Goal: Information Seeking & Learning: Compare options

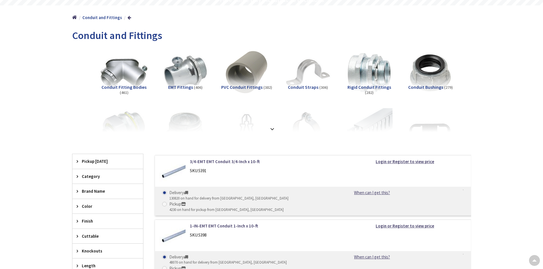
drag, startPoint x: 0, startPoint y: 0, endPoint x: 242, endPoint y: 86, distance: 256.4
click at [242, 86] on span "PVC Conduit Fittings" at bounding box center [241, 87] width 41 height 6
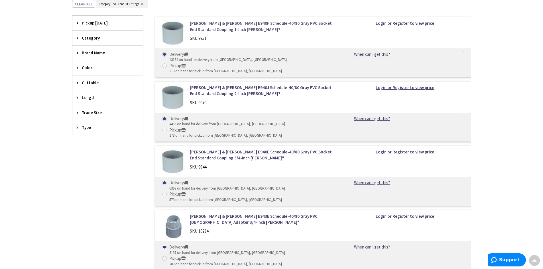
click at [243, 23] on link "[PERSON_NAME] & [PERSON_NAME] E940F Schedule-40/80 Gray PVC Socket End Standard…" at bounding box center [262, 26] width 145 height 12
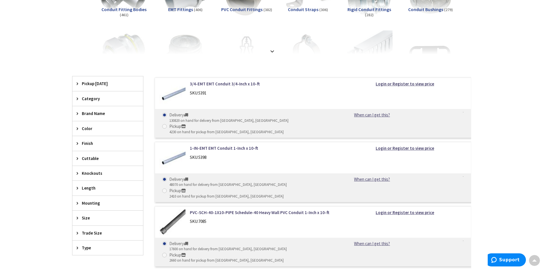
scroll to position [144, 0]
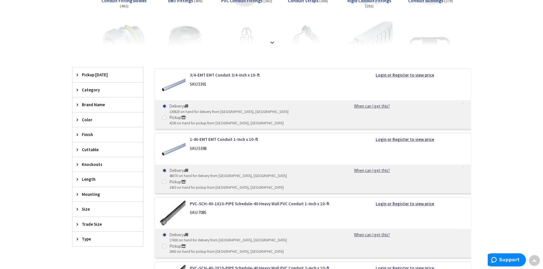
click at [87, 208] on span "Size" at bounding box center [105, 209] width 46 height 6
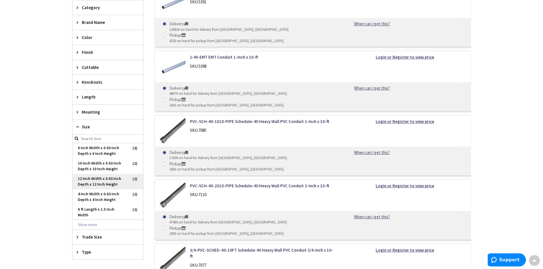
scroll to position [229, 0]
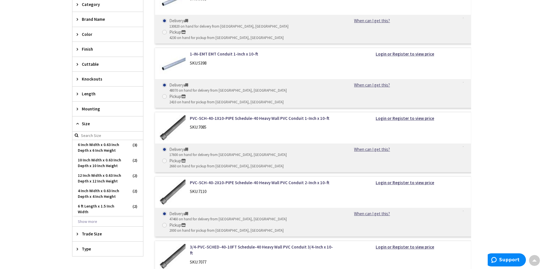
click at [86, 123] on span "Size" at bounding box center [105, 124] width 46 height 6
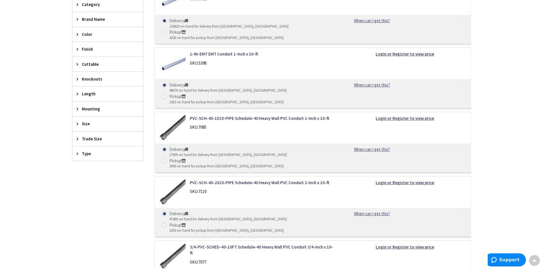
click at [89, 154] on span "Type" at bounding box center [105, 154] width 46 height 6
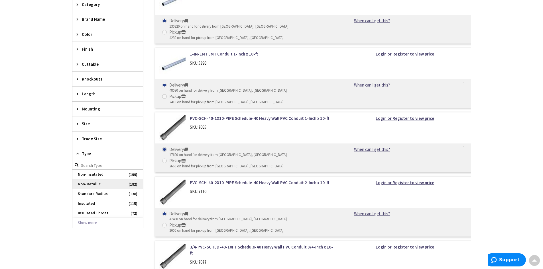
click at [89, 184] on span "Non-Metallic" at bounding box center [107, 185] width 71 height 10
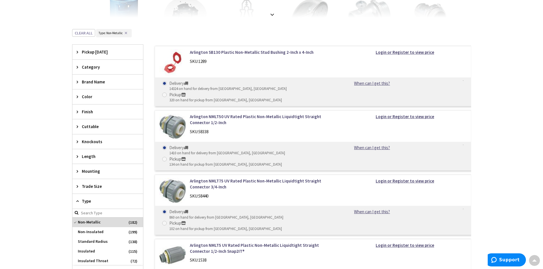
scroll to position [234, 0]
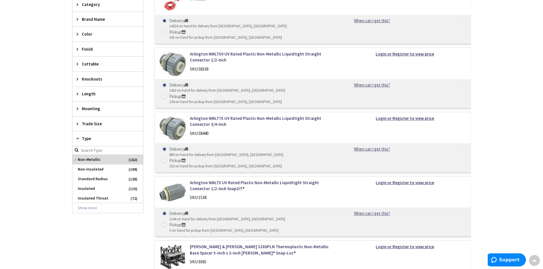
click at [95, 138] on span "Type" at bounding box center [105, 139] width 46 height 6
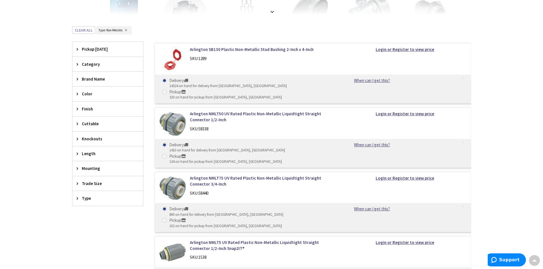
scroll to position [92, 0]
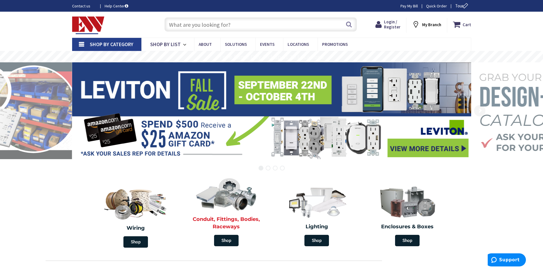
click at [226, 204] on img at bounding box center [227, 194] width 66 height 38
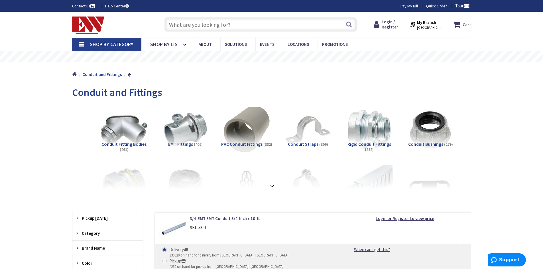
click at [254, 113] on img at bounding box center [247, 130] width 52 height 52
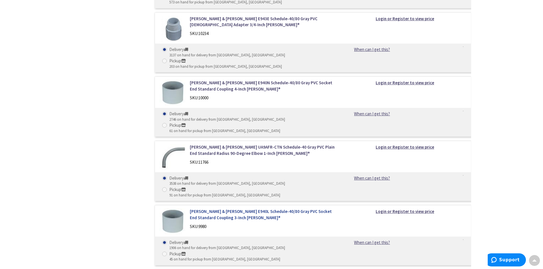
scroll to position [400, 0]
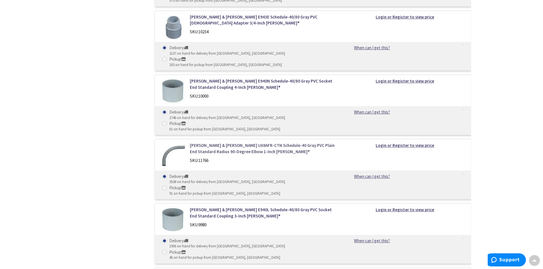
click at [224, 143] on link "Thomas & Betts UA9AFR-CTN Schedule-40 Gray PVC Plain End Standard Radius 90-Deg…" at bounding box center [262, 149] width 145 height 12
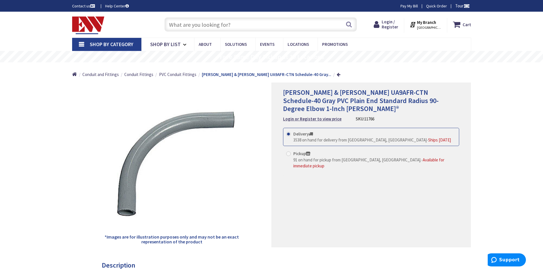
click at [287, 152] on span at bounding box center [288, 154] width 5 height 5
click at [288, 152] on input "Pickup 91 on hand for pickup from [GEOGRAPHIC_DATA], [GEOGRAPHIC_DATA]. - Avail…" at bounding box center [290, 154] width 4 height 4
radio input "true"
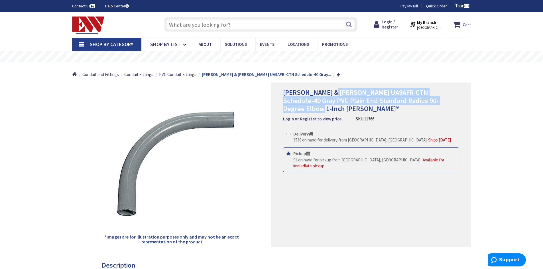
drag, startPoint x: 330, startPoint y: 93, endPoint x: 458, endPoint y: 100, distance: 127.6
click at [458, 100] on h1 "[PERSON_NAME] & [PERSON_NAME] UA9AFR-CTN Schedule-40 Gray PVC Plain End Standar…" at bounding box center [371, 101] width 176 height 25
copy span "UA9AFR-CTN Schedule-40 Gray PVC Plain End Standard Radius 90-Degree Elbow 1-Inc…"
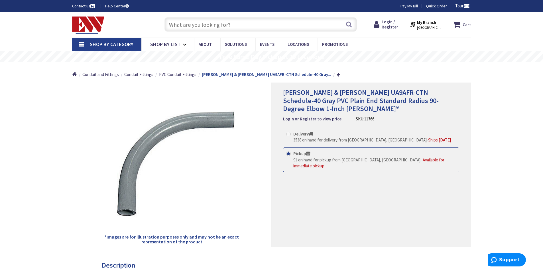
click at [240, 23] on input "text" at bounding box center [260, 24] width 192 height 14
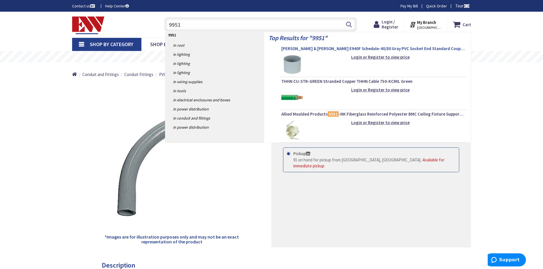
type input "9951"
click at [336, 50] on span "[PERSON_NAME] & [PERSON_NAME] E940F Schedule-40/80 Gray PVC Socket End Standard…" at bounding box center [373, 49] width 184 height 6
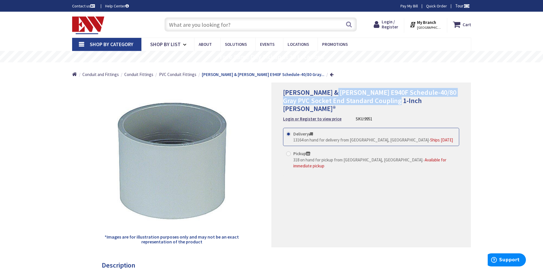
drag, startPoint x: 330, startPoint y: 91, endPoint x: 455, endPoint y: 97, distance: 124.4
click at [455, 97] on h1 "[PERSON_NAME] & [PERSON_NAME] E940F Schedule-40/80 Gray PVC Socket End Standard…" at bounding box center [371, 101] width 176 height 25
copy span "E940F Schedule-40/80 Gray PVC Socket End Standard Coupling 1-Inch [PERSON_NAME]®"
